Goal: Transaction & Acquisition: Book appointment/travel/reservation

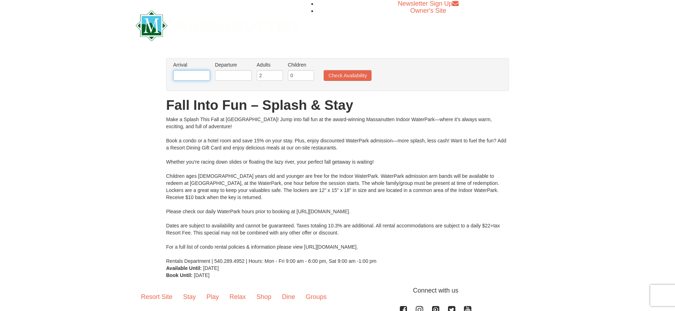
click at [208, 79] on input "text" at bounding box center [191, 75] width 37 height 11
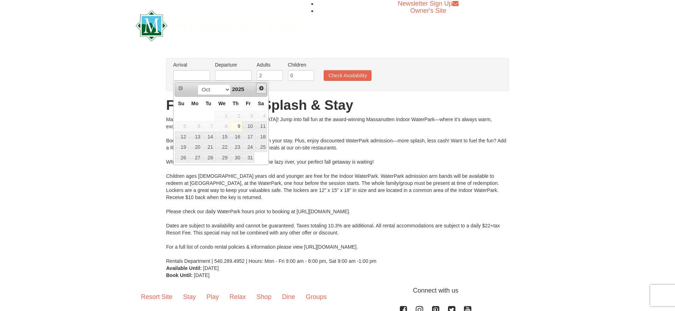
click at [263, 88] on span "Next" at bounding box center [262, 88] width 6 height 6
click at [261, 90] on span "Next" at bounding box center [262, 88] width 6 height 6
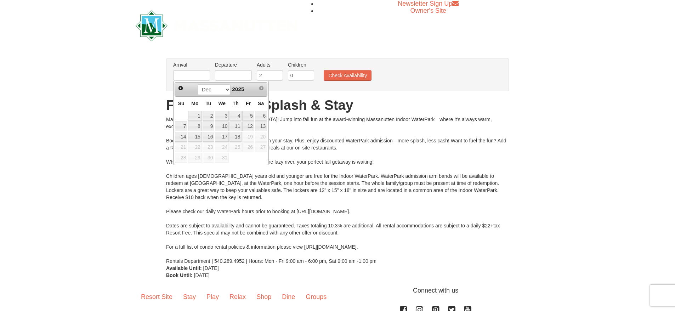
click at [299, 147] on div "Make a Splash This Fall at Massanutten! Jump into fall fun at the award-winning…" at bounding box center [337, 190] width 343 height 149
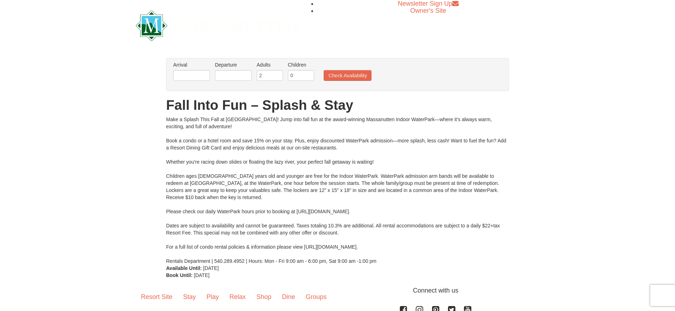
scroll to position [10, 0]
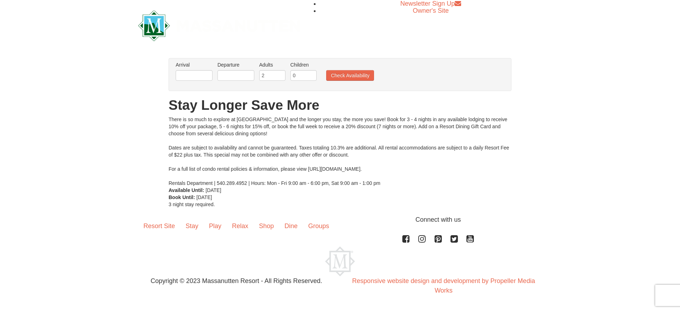
drag, startPoint x: 209, startPoint y: 68, endPoint x: 207, endPoint y: 74, distance: 5.6
click at [209, 69] on li "Arrival Please format dates MM/DD/YYYY Please format dates MM/DD/YYYY" at bounding box center [194, 72] width 40 height 23
click at [206, 75] on input "text" at bounding box center [194, 75] width 37 height 11
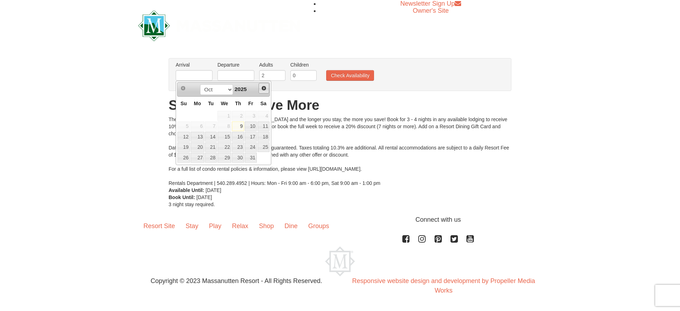
click at [262, 88] on span "Next" at bounding box center [264, 88] width 6 height 6
click at [194, 149] on link "22" at bounding box center [197, 147] width 13 height 10
type input "[DATE]"
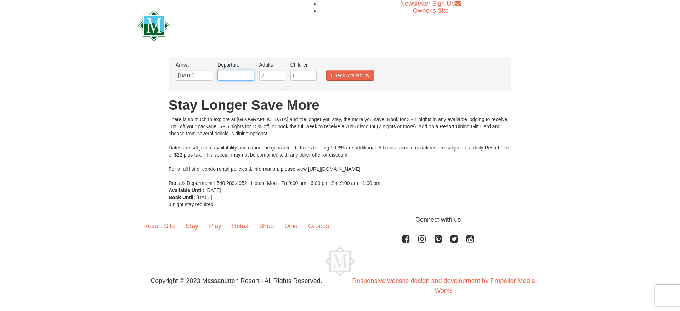
click at [244, 74] on input "text" at bounding box center [235, 75] width 37 height 11
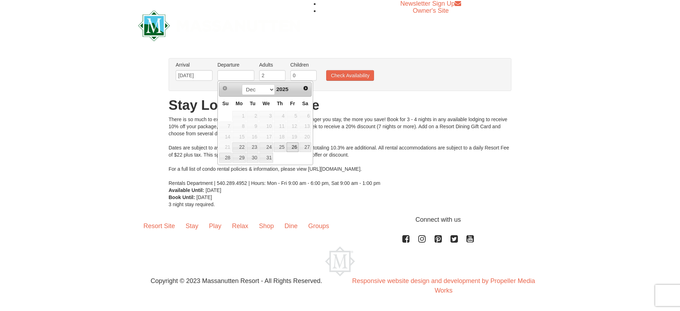
click at [290, 146] on link "26" at bounding box center [292, 147] width 12 height 10
type input "[DATE]"
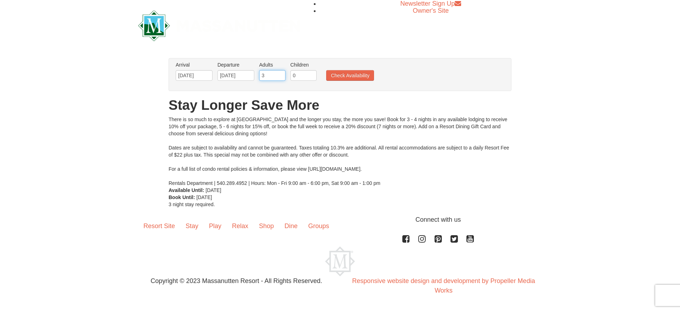
click at [281, 74] on input "3" at bounding box center [272, 75] width 26 height 11
type input "4"
click at [281, 74] on input "4" at bounding box center [272, 75] width 26 height 11
click at [313, 74] on input "1" at bounding box center [303, 75] width 26 height 11
click at [313, 74] on input "2" at bounding box center [303, 75] width 26 height 11
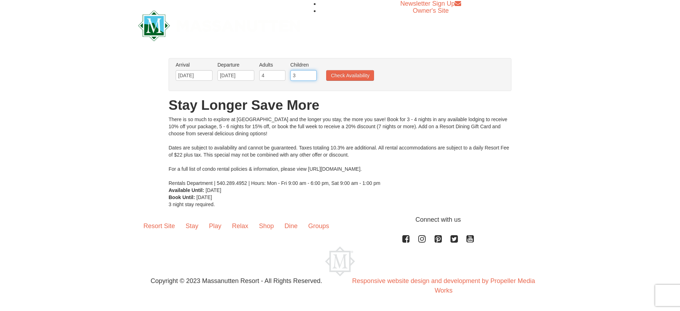
click at [312, 75] on input "3" at bounding box center [303, 75] width 26 height 11
type input "4"
click at [312, 75] on input "4" at bounding box center [303, 75] width 26 height 11
click at [340, 74] on button "Check Availability" at bounding box center [350, 75] width 48 height 11
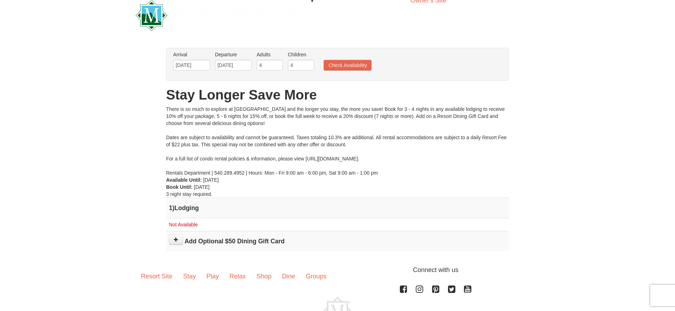
scroll to position [35, 0]
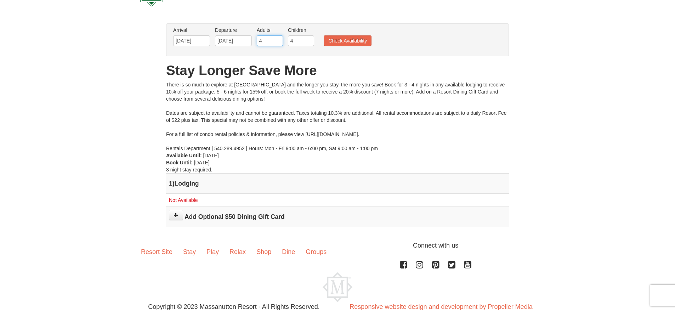
type input "3"
click at [278, 41] on input "3" at bounding box center [270, 40] width 26 height 11
type input "3"
click at [309, 42] on input "3" at bounding box center [301, 40] width 26 height 11
click at [340, 44] on button "Check Availability" at bounding box center [348, 40] width 48 height 11
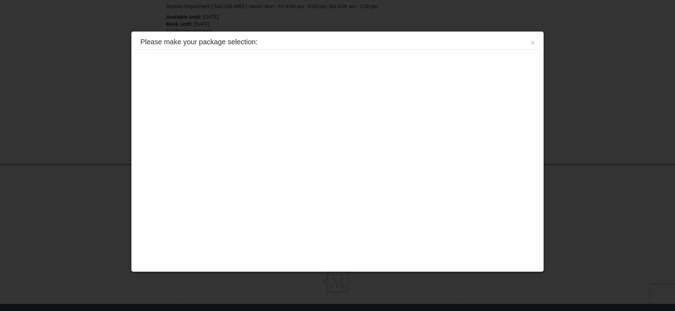
scroll to position [182, 0]
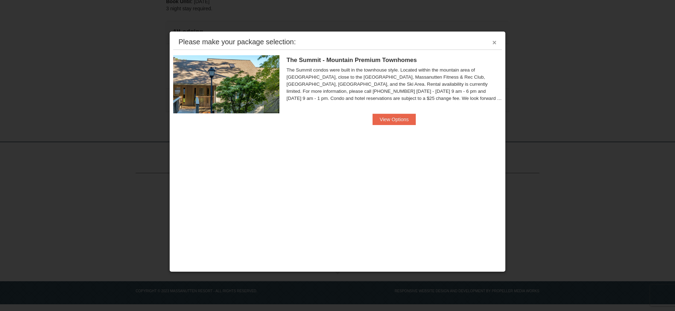
click at [493, 44] on button "×" at bounding box center [494, 42] width 4 height 7
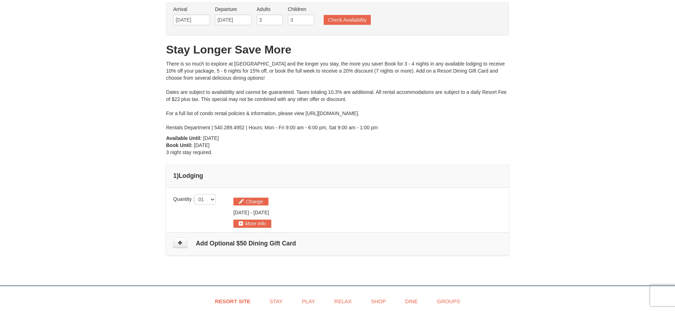
scroll to position [0, 0]
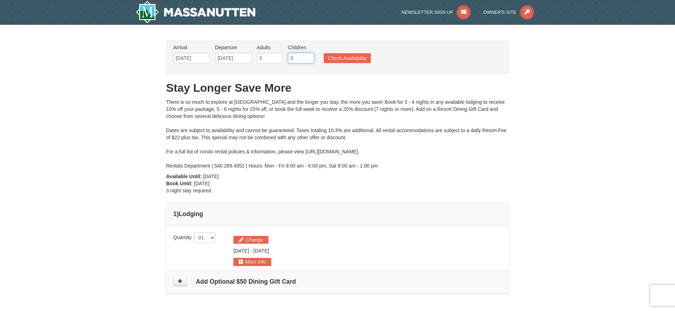
type input "4"
click at [309, 58] on input "4" at bounding box center [301, 58] width 26 height 11
click at [351, 64] on ul "Arrival Please format dates MM/DD/YYYY Please format dates MM/DD/YYYY 12/22/202…" at bounding box center [333, 55] width 325 height 23
click at [351, 61] on button "Check Availability" at bounding box center [347, 58] width 47 height 10
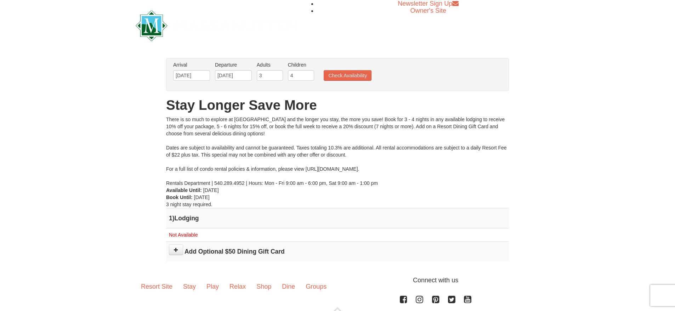
type input "3"
click at [308, 77] on input "3" at bounding box center [301, 75] width 26 height 11
click at [348, 76] on button "Check Availability" at bounding box center [348, 75] width 48 height 11
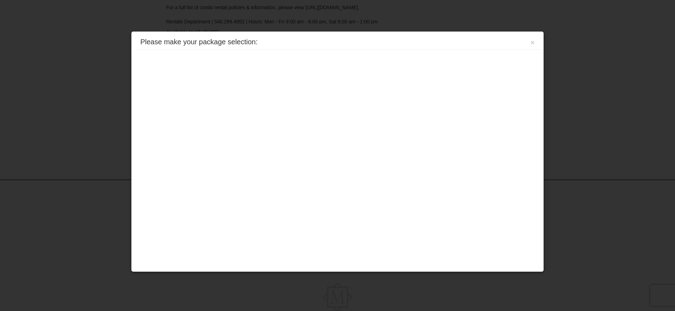
scroll to position [182, 0]
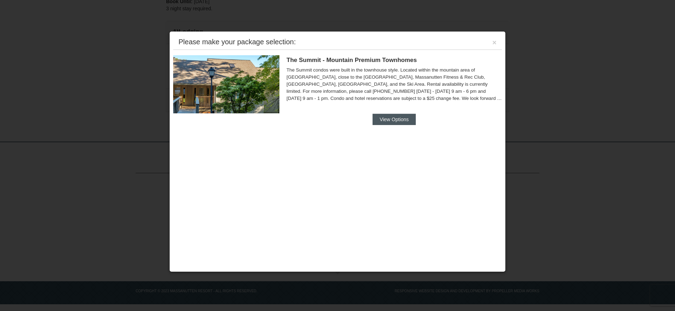
click at [391, 121] on button "View Options" at bounding box center [394, 119] width 43 height 11
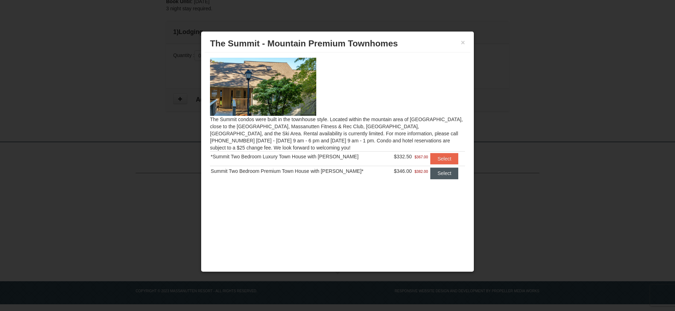
click at [442, 175] on button "Select" at bounding box center [444, 172] width 28 height 11
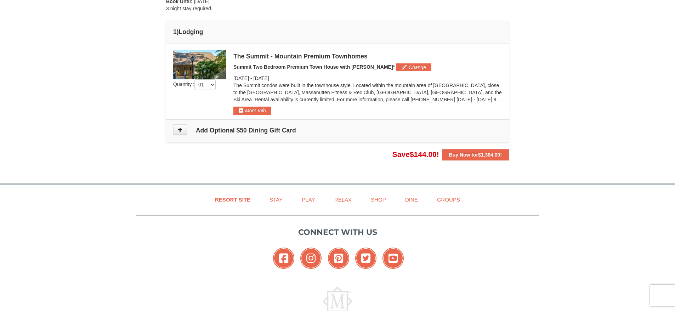
scroll to position [145, 0]
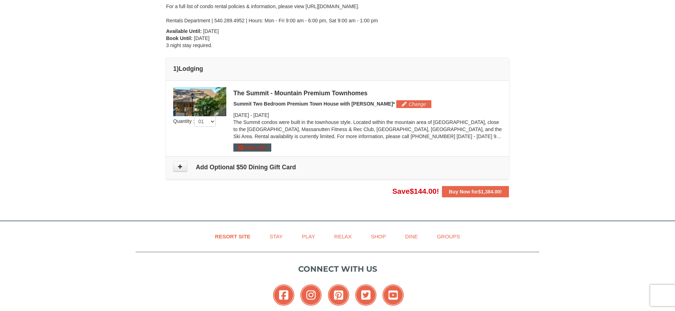
click at [253, 147] on button "More Info" at bounding box center [252, 147] width 38 height 8
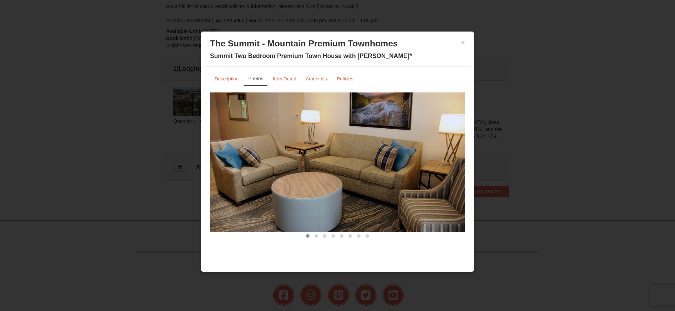
click at [459, 165] on img at bounding box center [337, 162] width 255 height 140
click at [317, 236] on span at bounding box center [316, 236] width 4 height 4
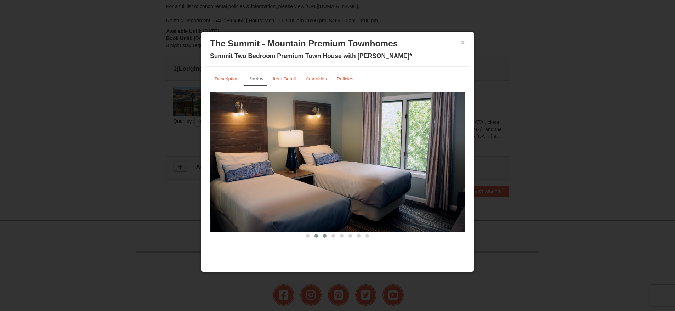
click at [326, 237] on span at bounding box center [325, 236] width 4 height 4
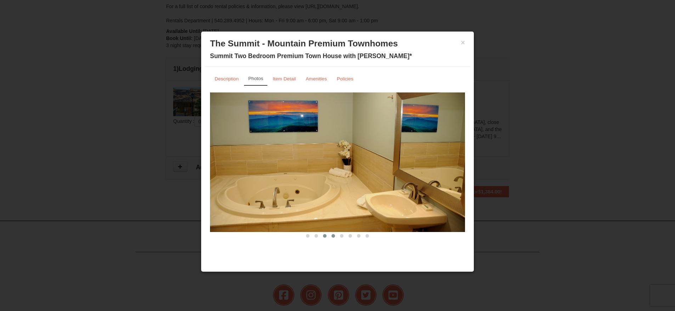
click at [333, 237] on span at bounding box center [333, 236] width 4 height 4
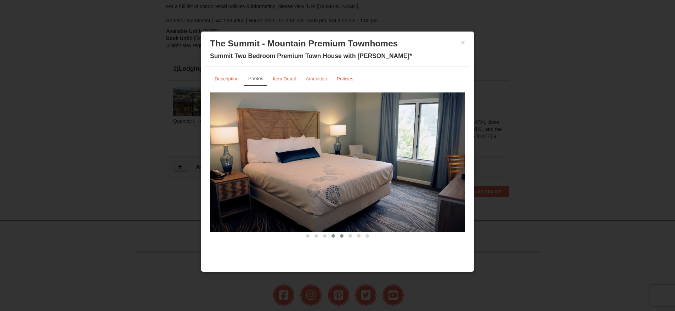
click at [343, 236] on span at bounding box center [342, 236] width 4 height 4
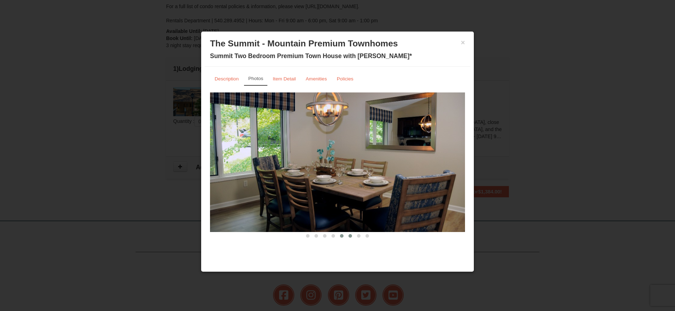
click at [351, 237] on span at bounding box center [350, 236] width 4 height 4
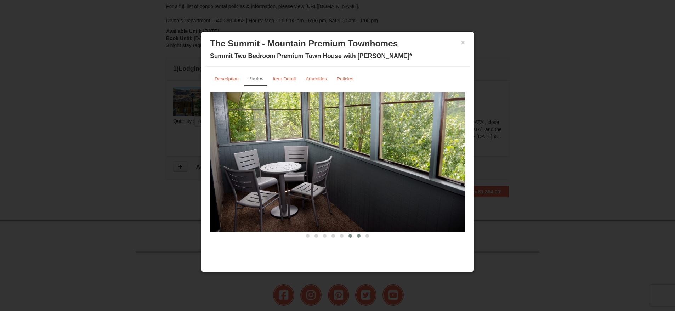
click at [360, 237] on span at bounding box center [359, 236] width 4 height 4
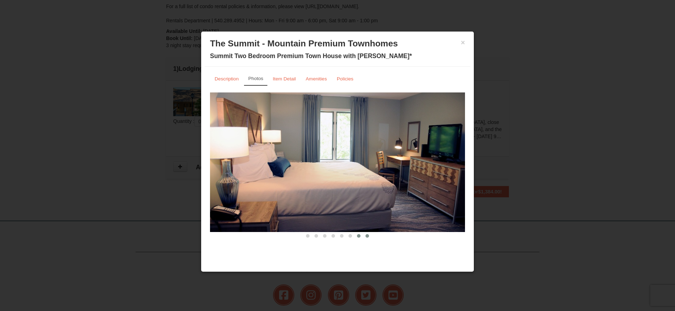
click at [368, 236] on span at bounding box center [367, 236] width 4 height 4
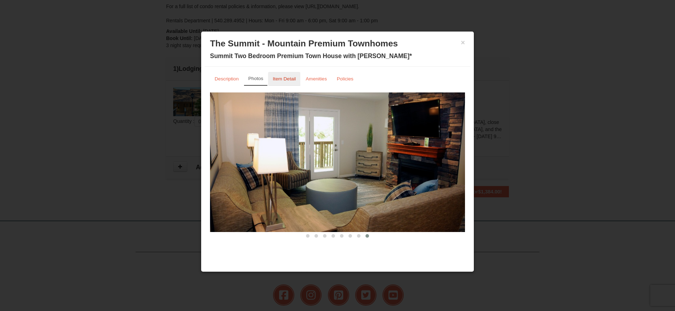
click at [293, 83] on link "Item Detail" at bounding box center [284, 79] width 32 height 14
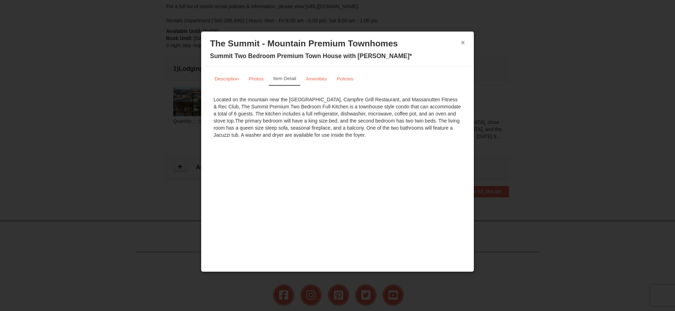
click at [463, 42] on button "×" at bounding box center [463, 42] width 4 height 7
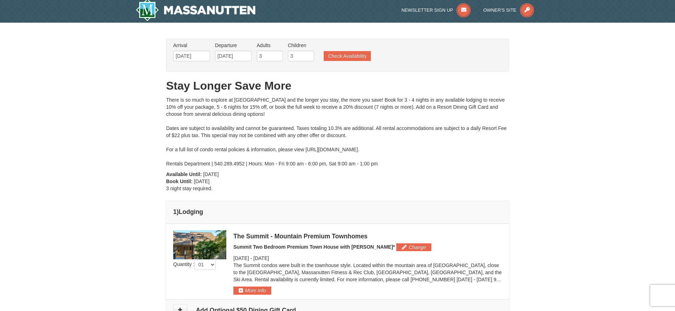
scroll to position [0, 0]
